Goal: Information Seeking & Learning: Find contact information

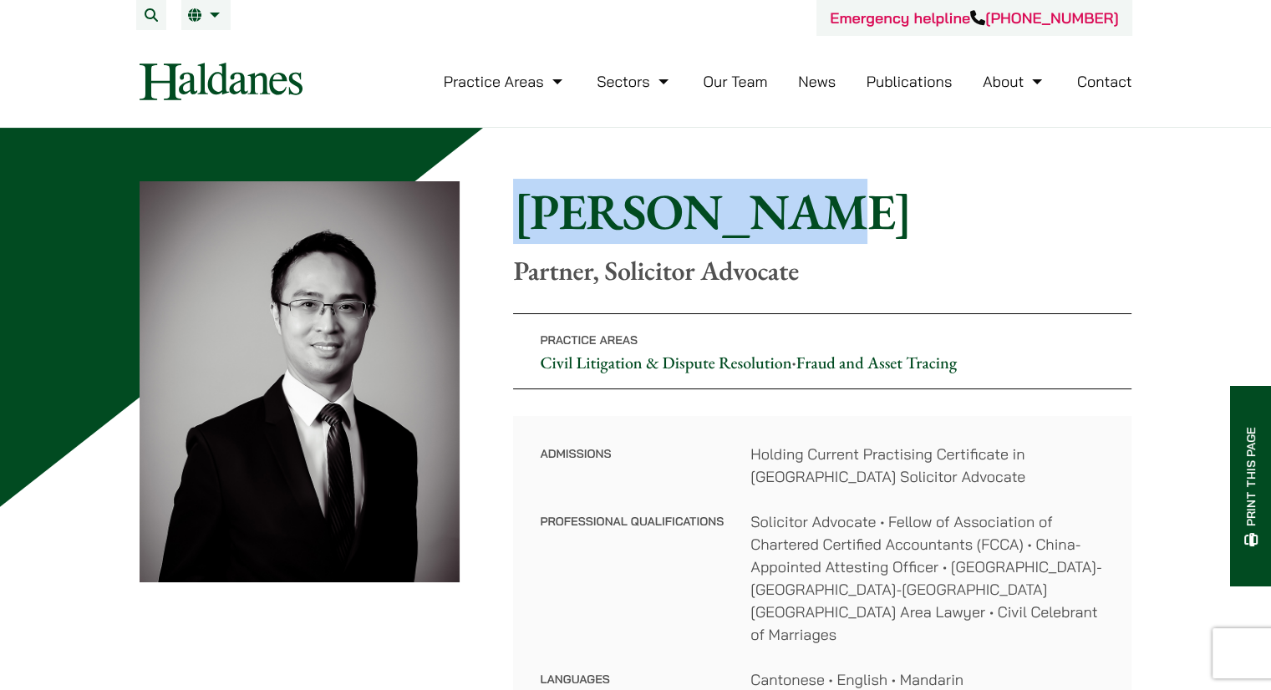
drag, startPoint x: 788, startPoint y: 238, endPoint x: 523, endPoint y: 214, distance: 266.0
click at [523, 214] on h1 "[PERSON_NAME]" at bounding box center [822, 211] width 618 height 60
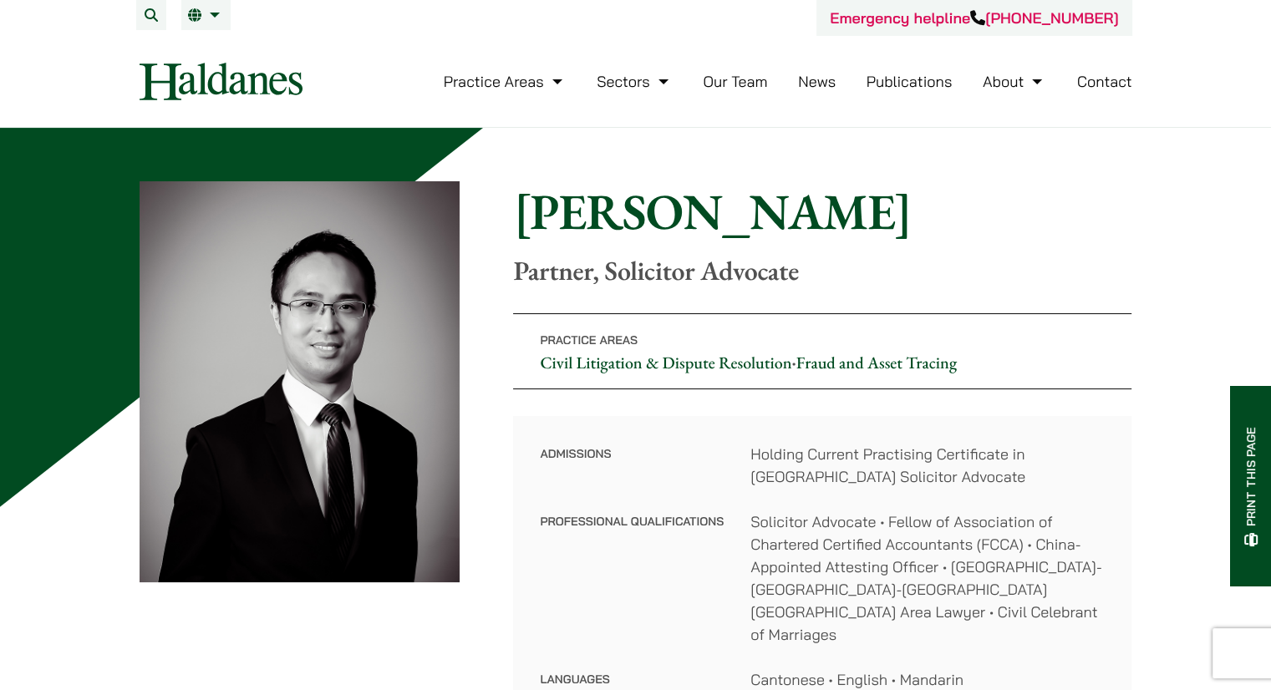
click at [747, 255] on p "Partner, Solicitor Advocate" at bounding box center [822, 271] width 618 height 32
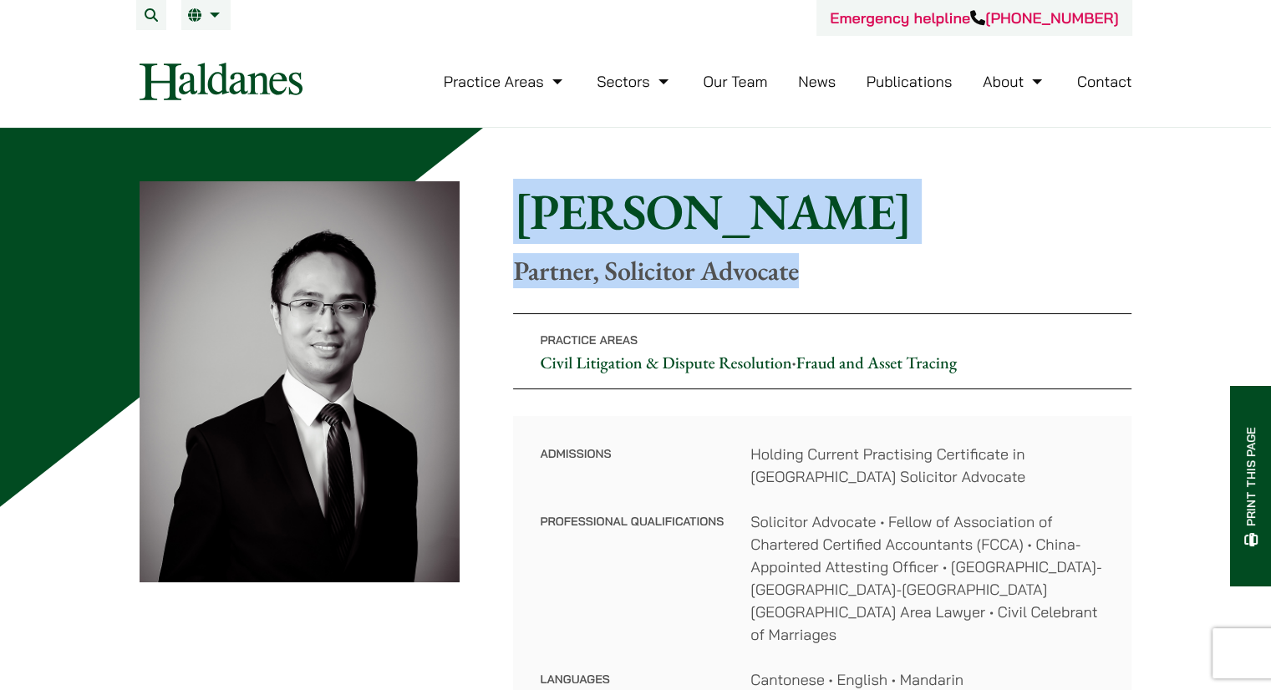
drag, startPoint x: 800, startPoint y: 272, endPoint x: 521, endPoint y: 235, distance: 281.5
click at [521, 235] on div "Home » Lawyers » [PERSON_NAME] [PERSON_NAME] Partner, Solicitor Advocate" at bounding box center [822, 233] width 618 height 105
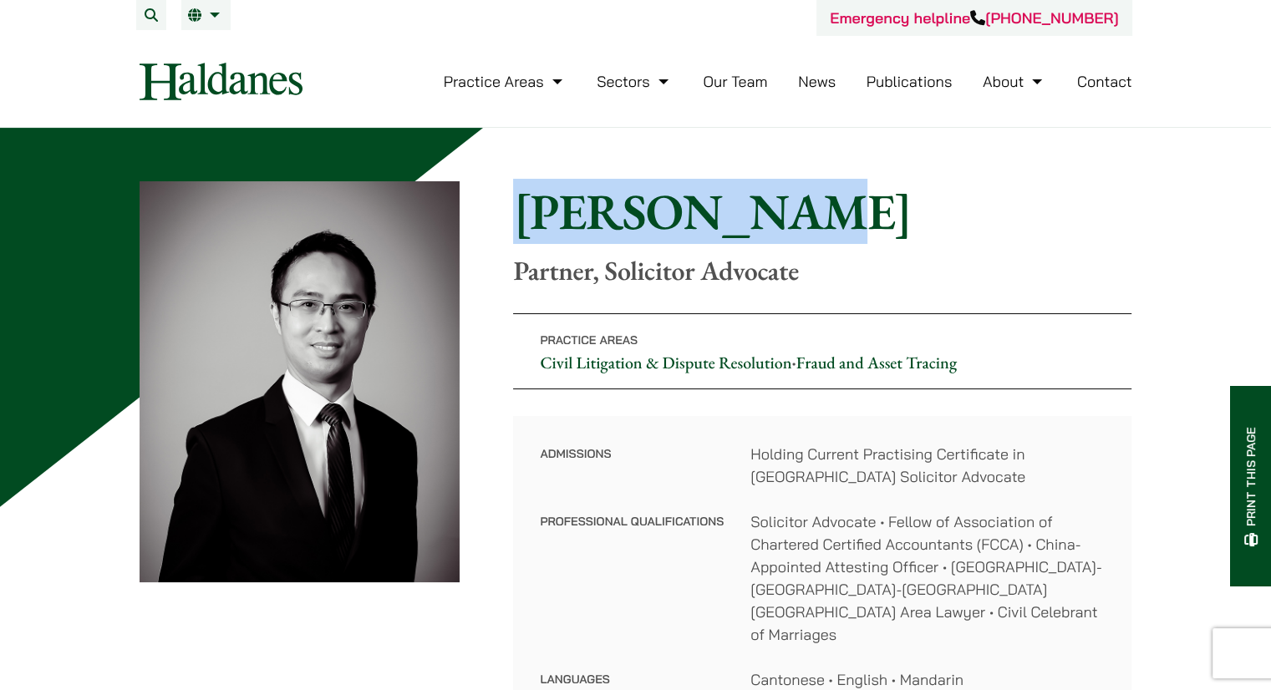
drag, startPoint x: 786, startPoint y: 225, endPoint x: 509, endPoint y: 225, distance: 277.4
click at [509, 225] on div "Home » Lawyers » [PERSON_NAME] [PERSON_NAME] Partner, Solicitor Advocate Practi…" at bounding box center [636, 449] width 993 height 536
click at [541, 241] on h1 "[PERSON_NAME]" at bounding box center [822, 211] width 618 height 60
